Goal: Information Seeking & Learning: Learn about a topic

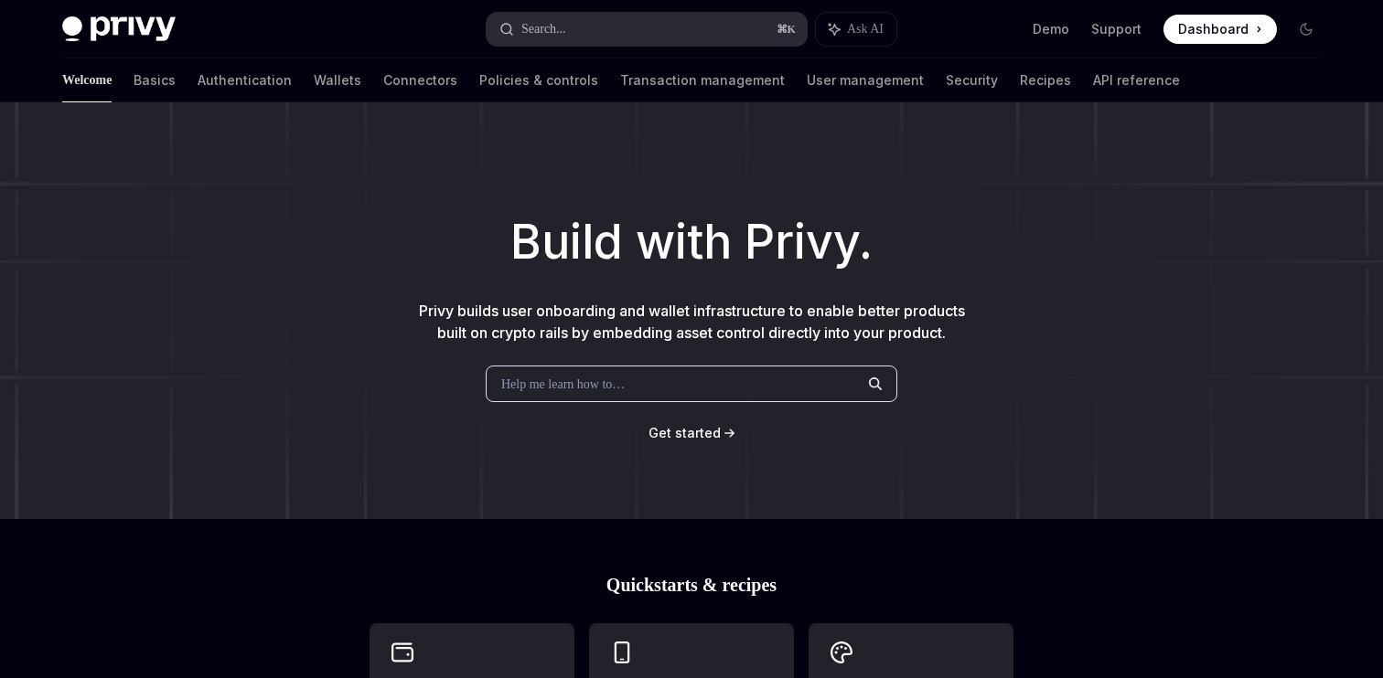
click at [621, 25] on button "Search... ⌘ K" at bounding box center [646, 29] width 320 height 33
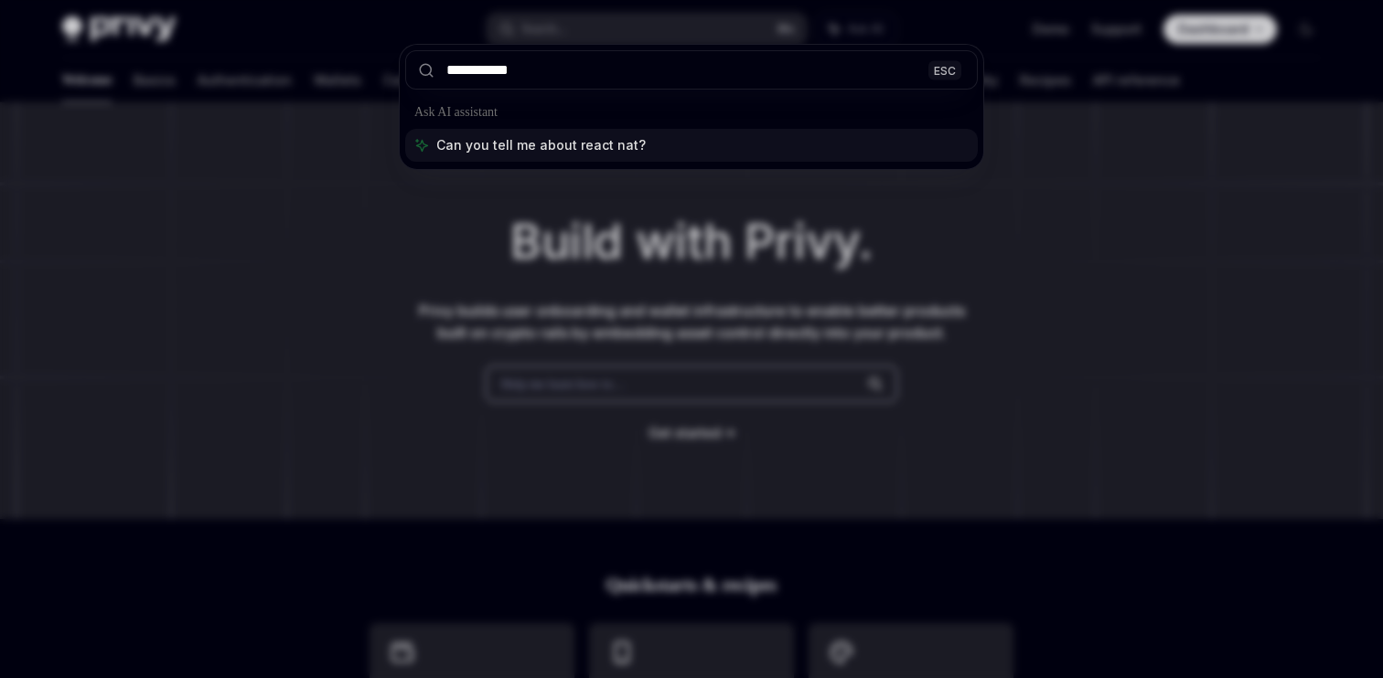
type input "**********"
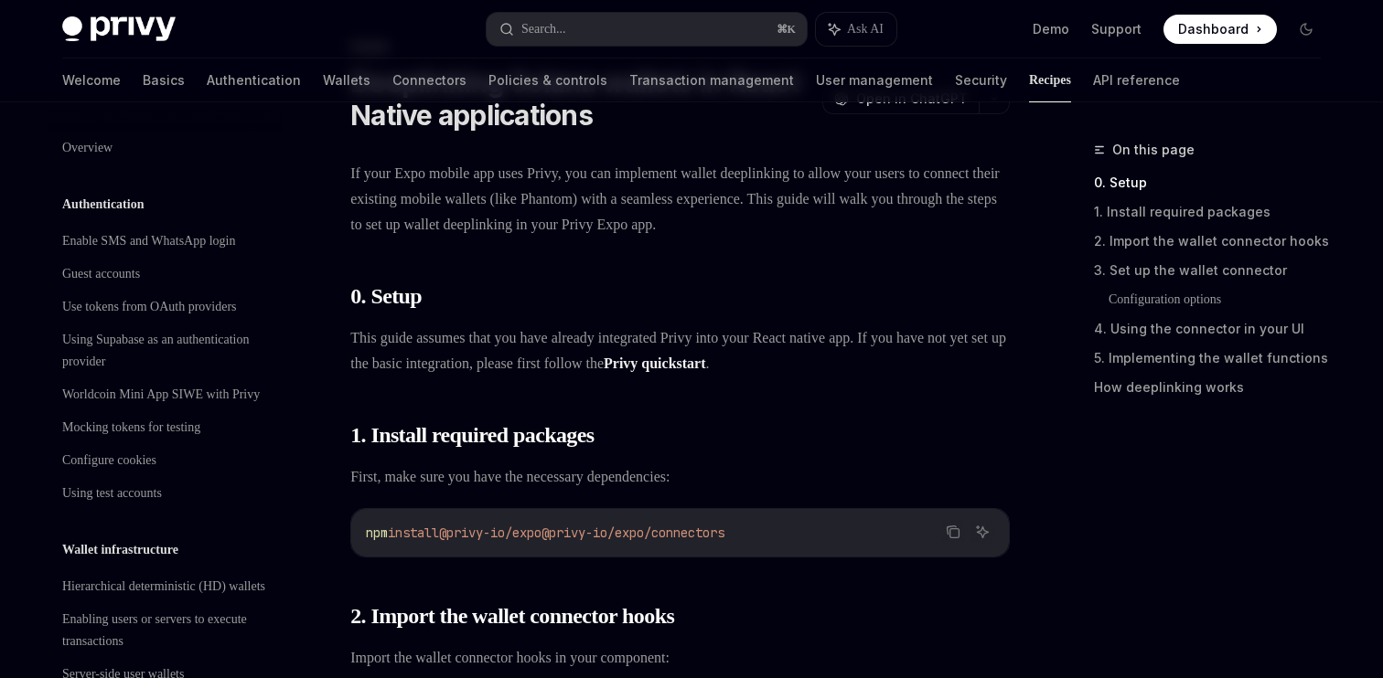
scroll to position [1952, 0]
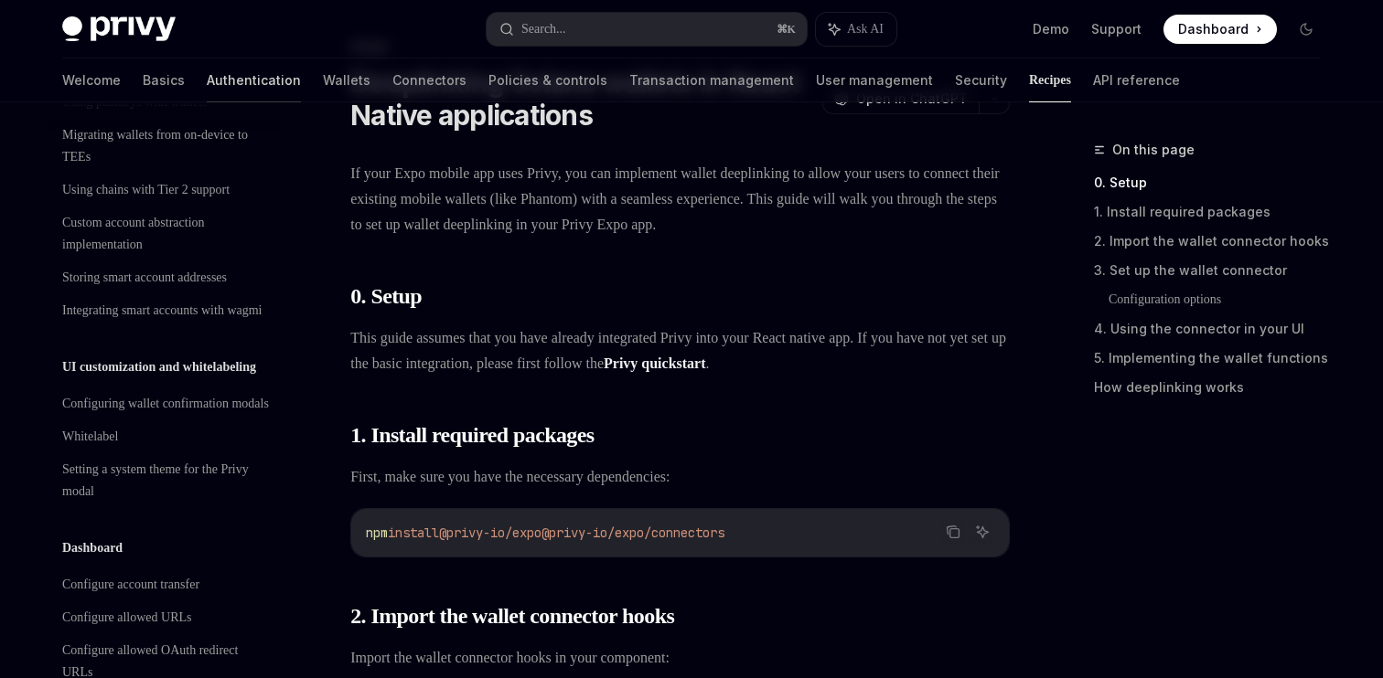
click at [207, 74] on link "Authentication" at bounding box center [254, 81] width 94 height 44
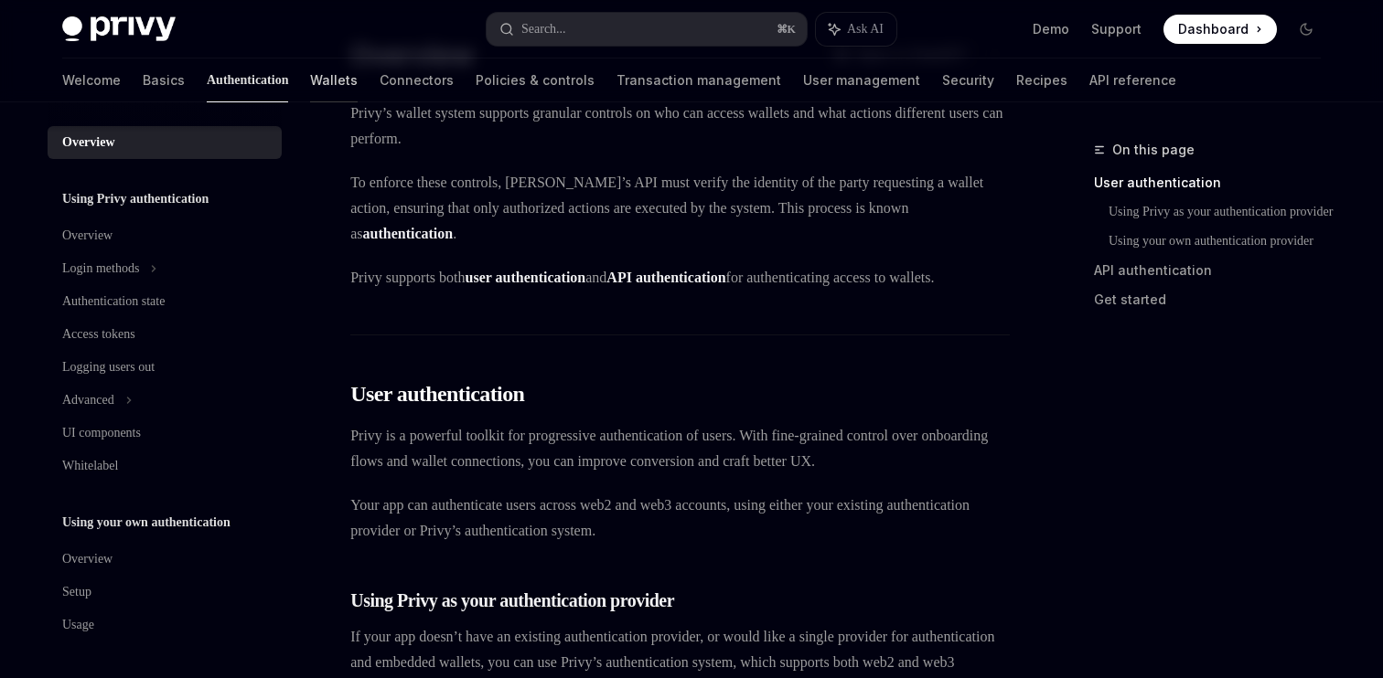
click at [310, 75] on link "Wallets" at bounding box center [334, 81] width 48 height 44
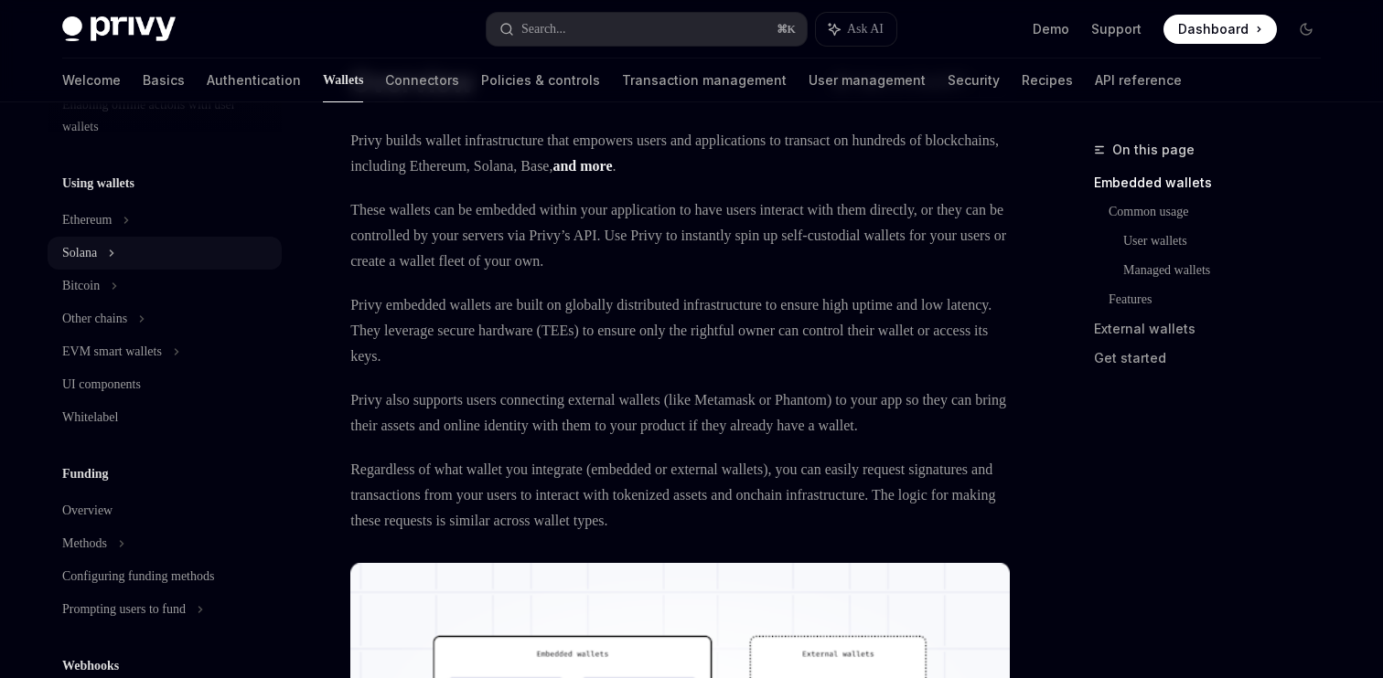
scroll to position [390, 0]
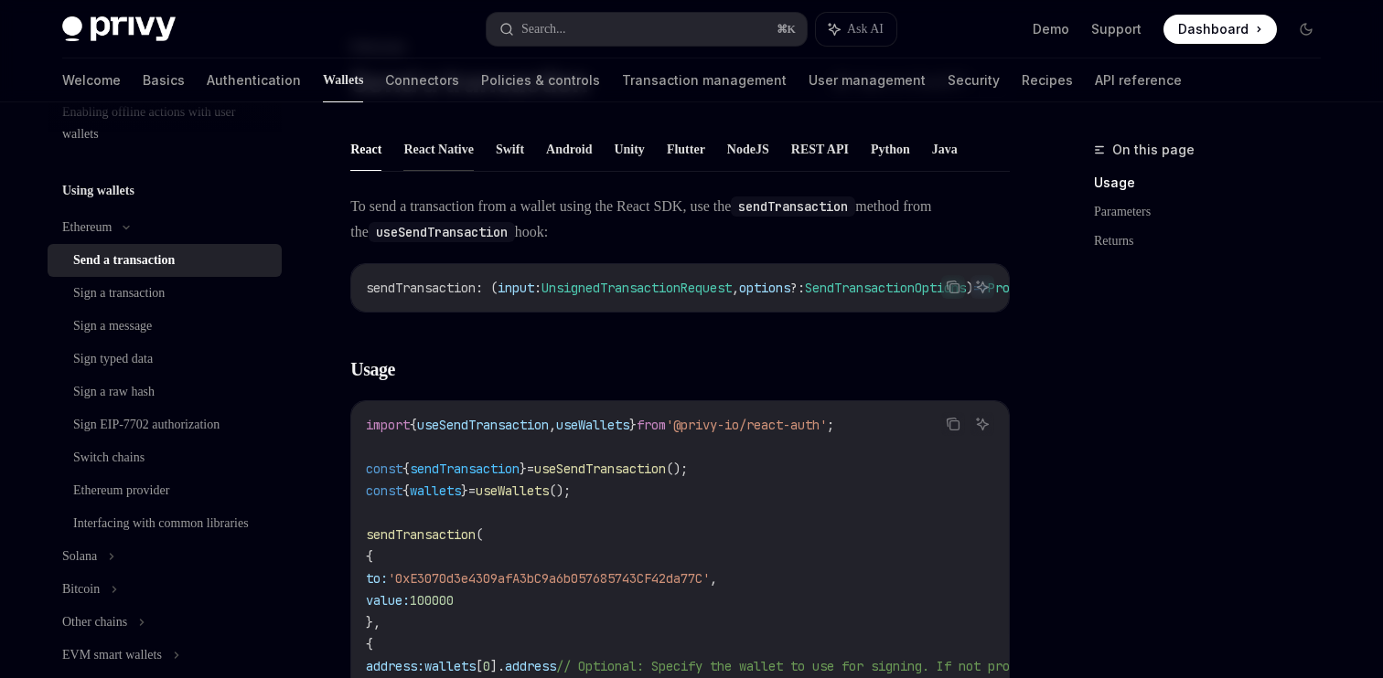
click at [413, 140] on button "React Native" at bounding box center [438, 149] width 70 height 43
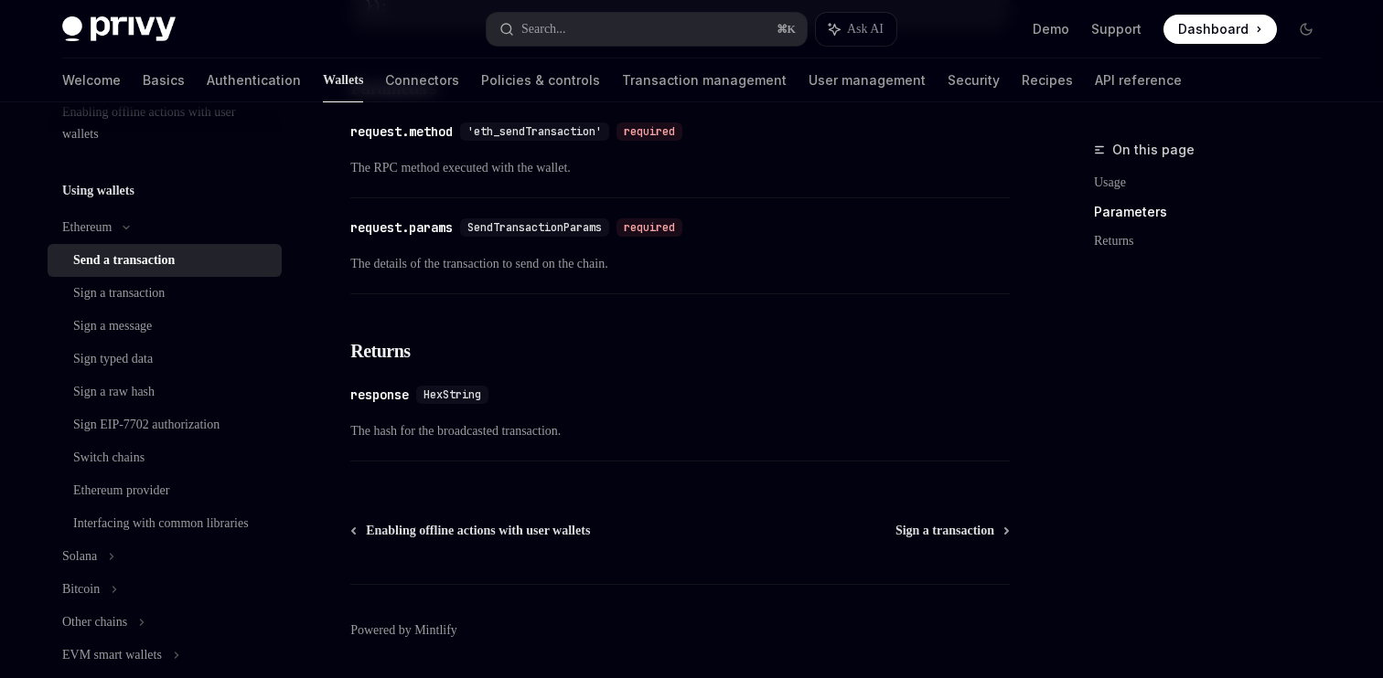
scroll to position [1031, 0]
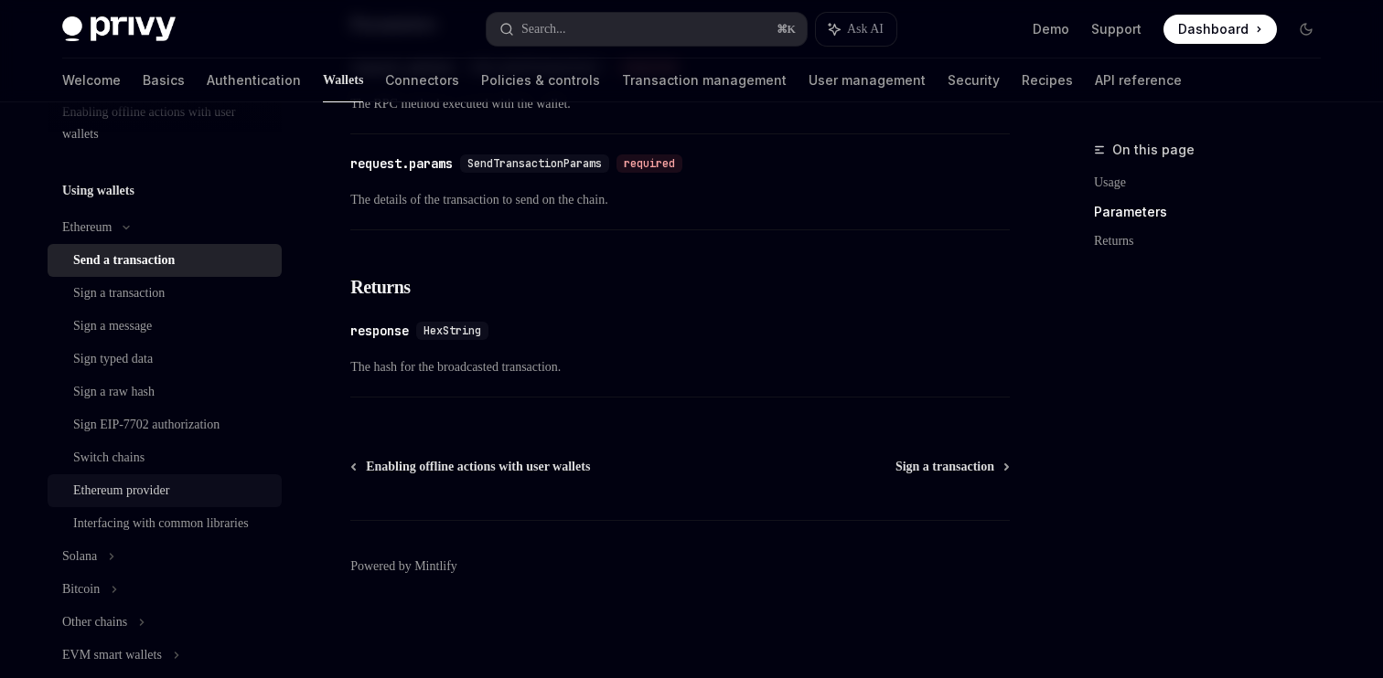
click at [169, 481] on div "Ethereum provider" at bounding box center [121, 491] width 96 height 22
type textarea "*"
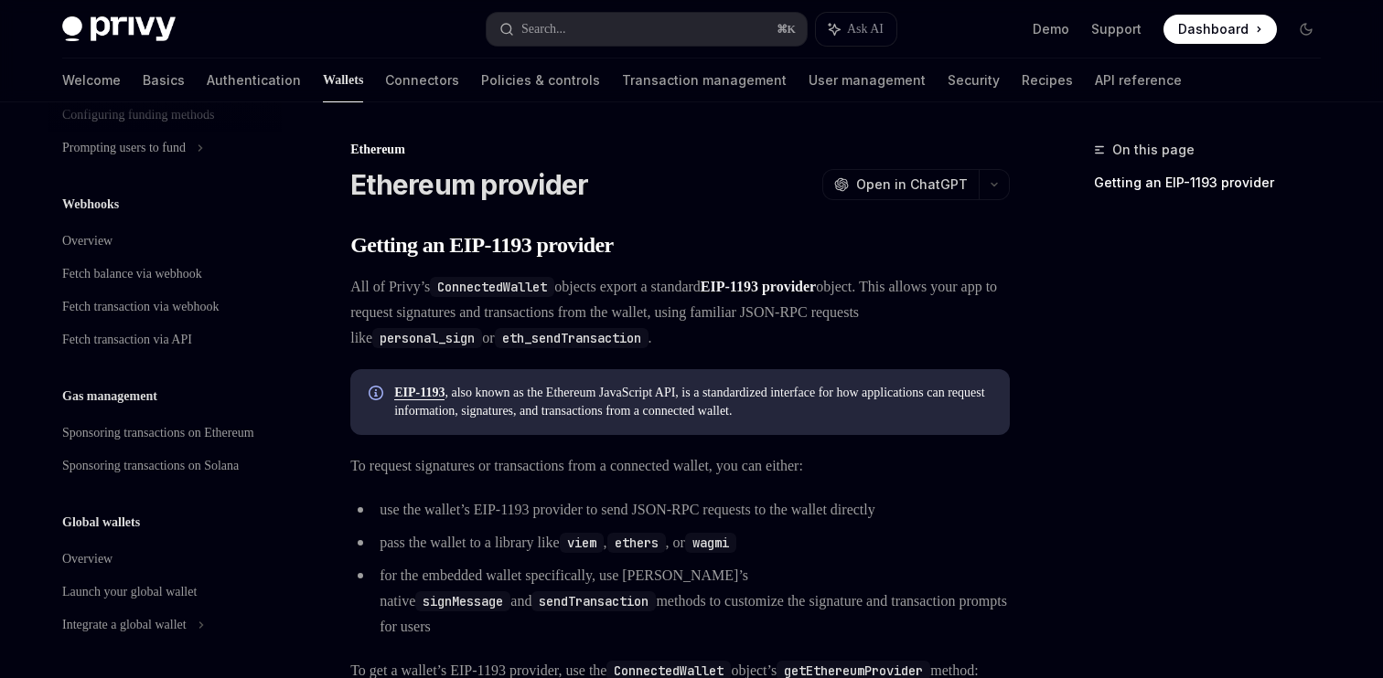
scroll to position [1222, 0]
